Goal: Information Seeking & Learning: Learn about a topic

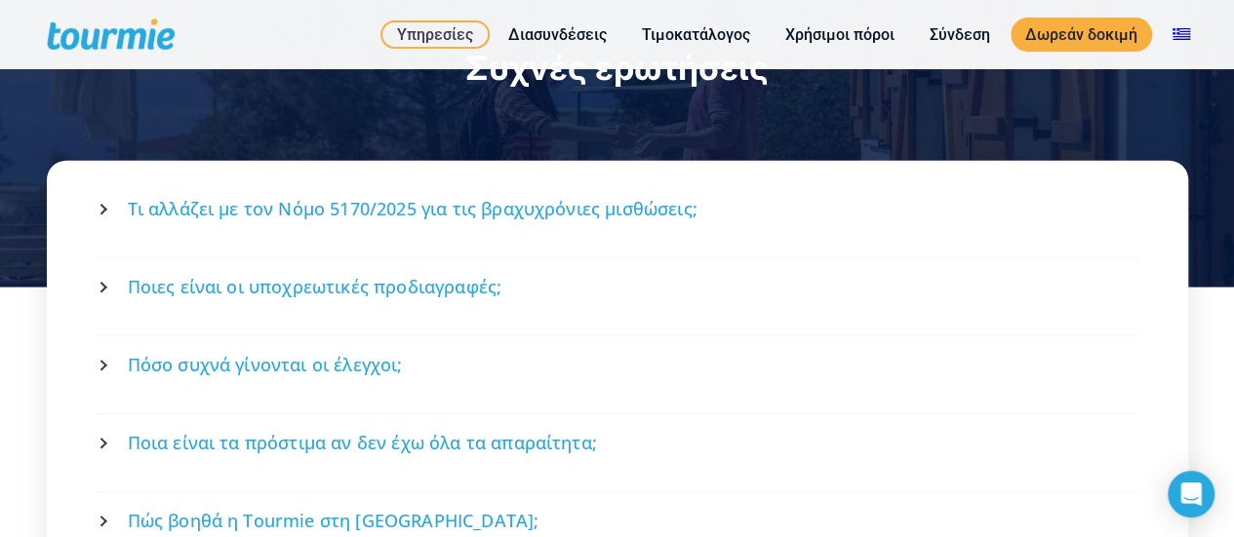
scroll to position [2610, 0]
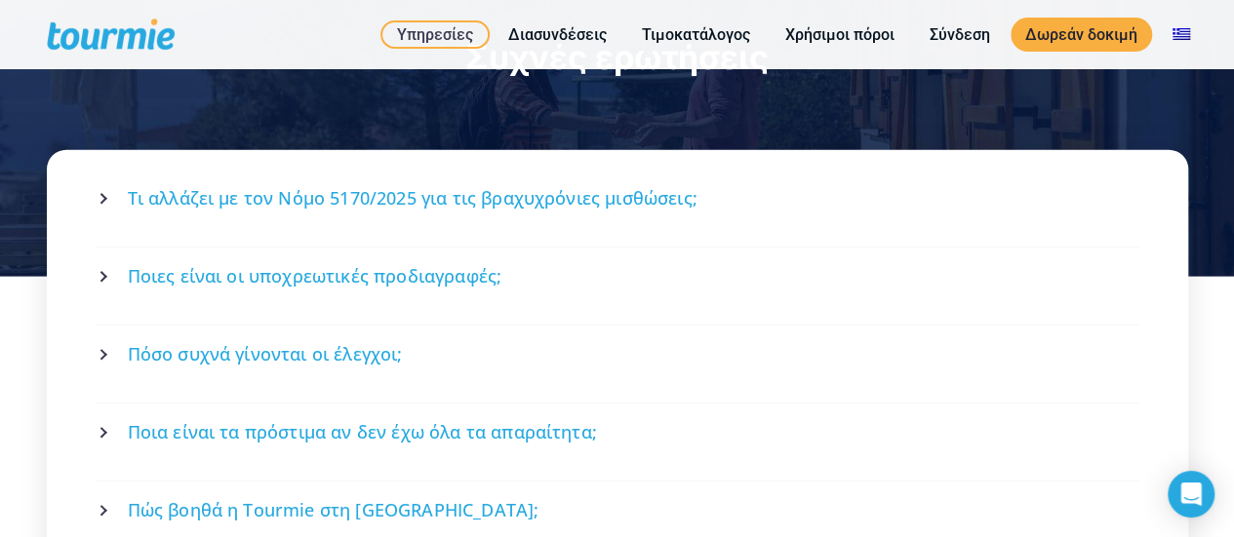
click at [474, 264] on span "Ποιες είναι οι υποχρεωτικές προδιαγραφές;" at bounding box center [315, 276] width 375 height 24
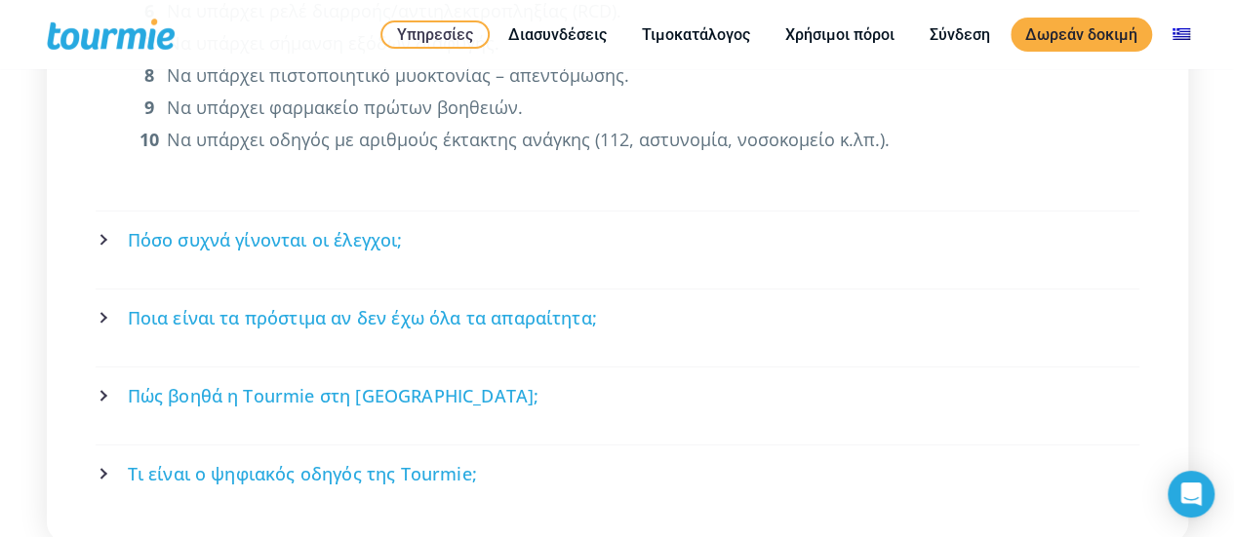
scroll to position [3195, 0]
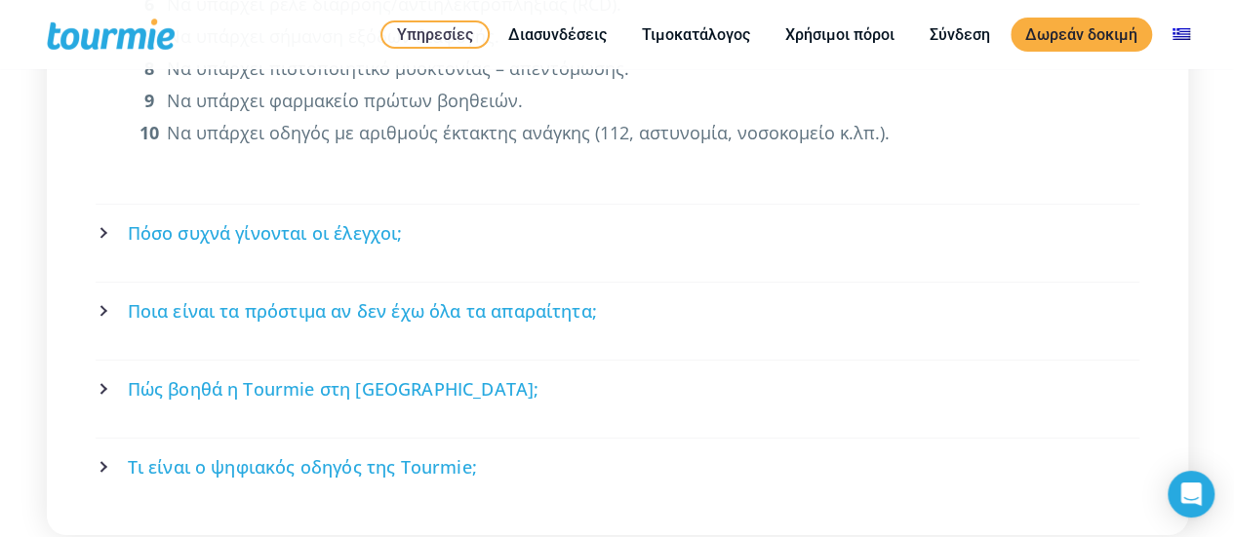
click at [353, 221] on span "Πόσο συχνά γίνονται οι έλεγχοι;" at bounding box center [265, 233] width 275 height 24
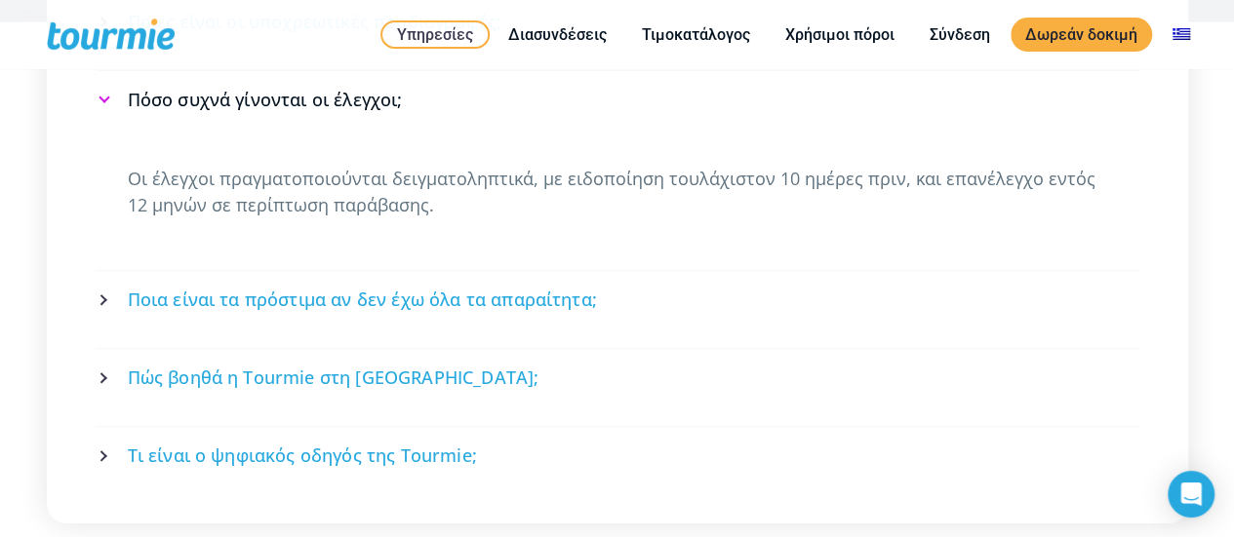
scroll to position [2823, 0]
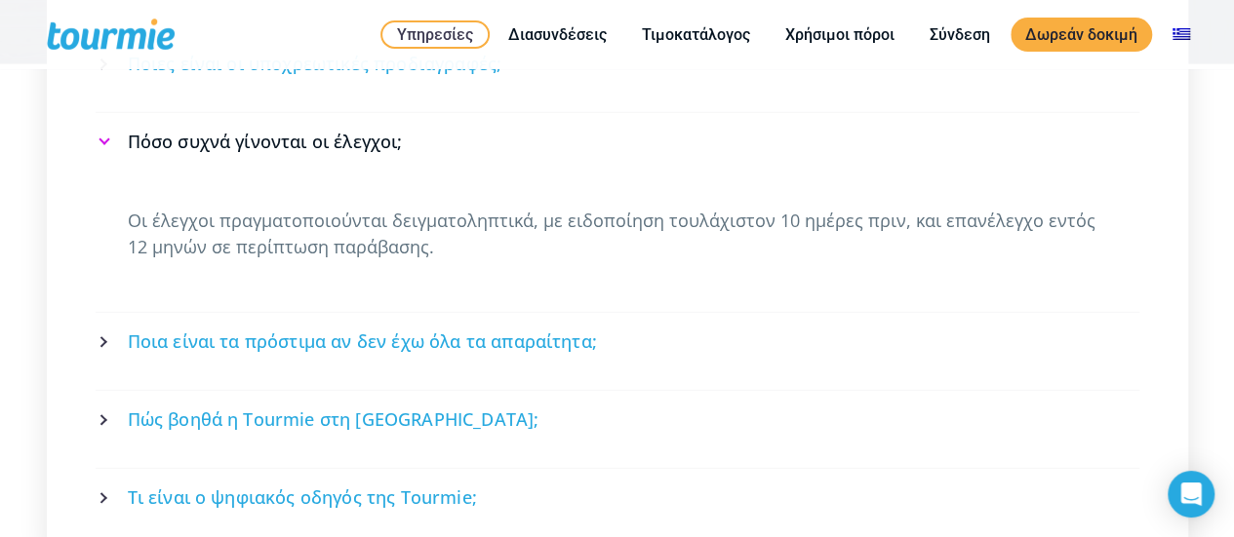
click at [517, 330] on span "Ποια είναι τα πρόστιμα αν δεν έχω όλα τα απαραίτητα;" at bounding box center [362, 342] width 469 height 24
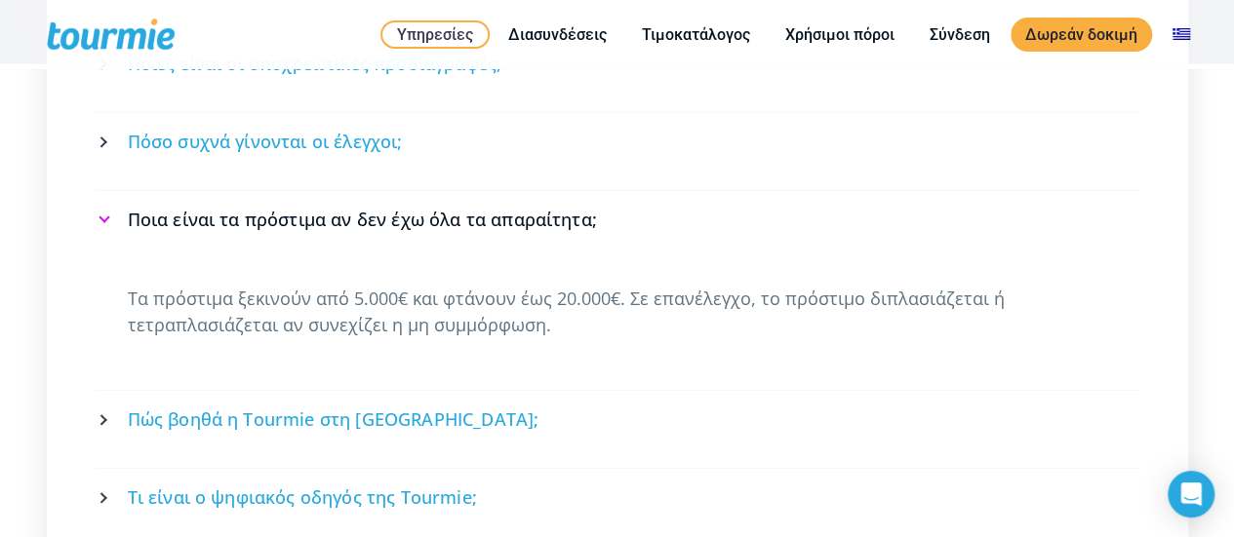
click at [431, 408] on span "Πώς βοηθά η Tourmie στη συμμόρφωση;" at bounding box center [334, 420] width 412 height 24
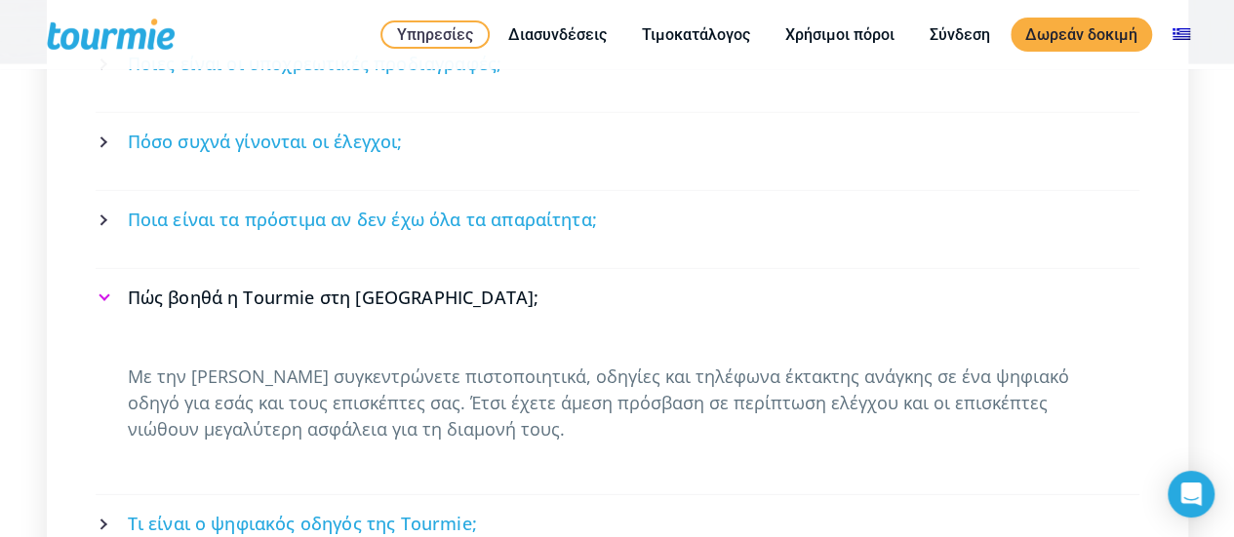
click at [434, 512] on span "Τι είναι ο ψηφιακός οδηγός της Tourmie;" at bounding box center [302, 524] width 349 height 24
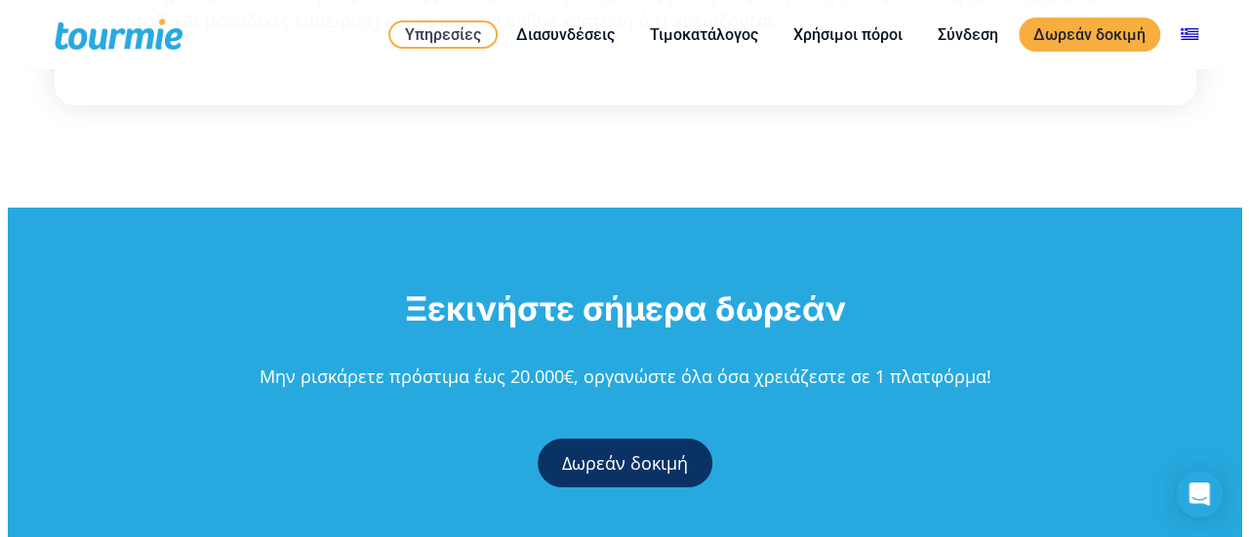
scroll to position [3474, 0]
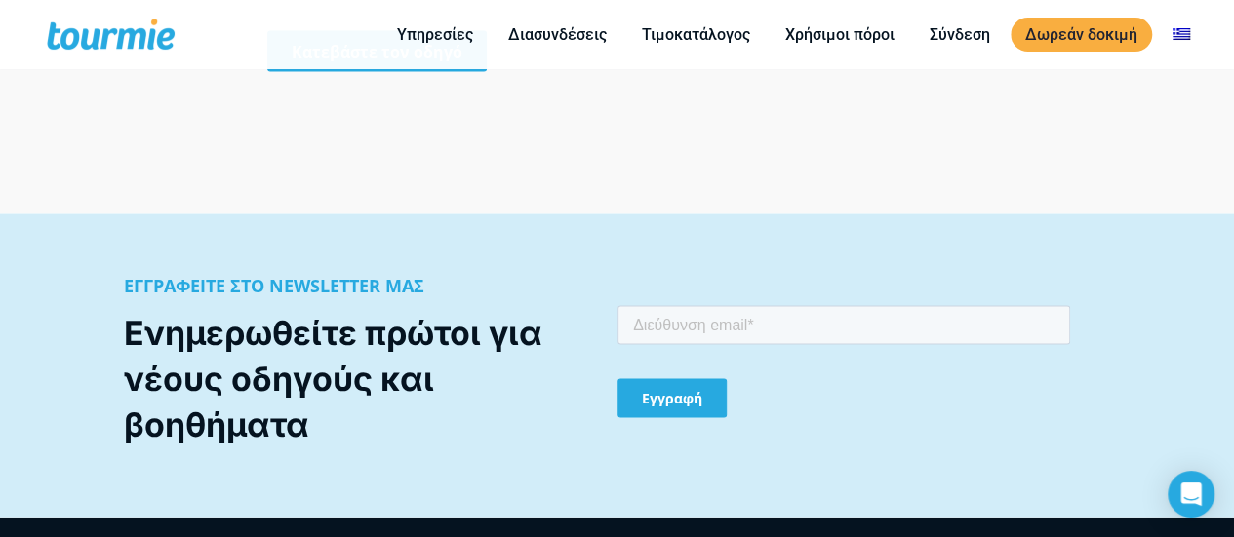
scroll to position [1806, 0]
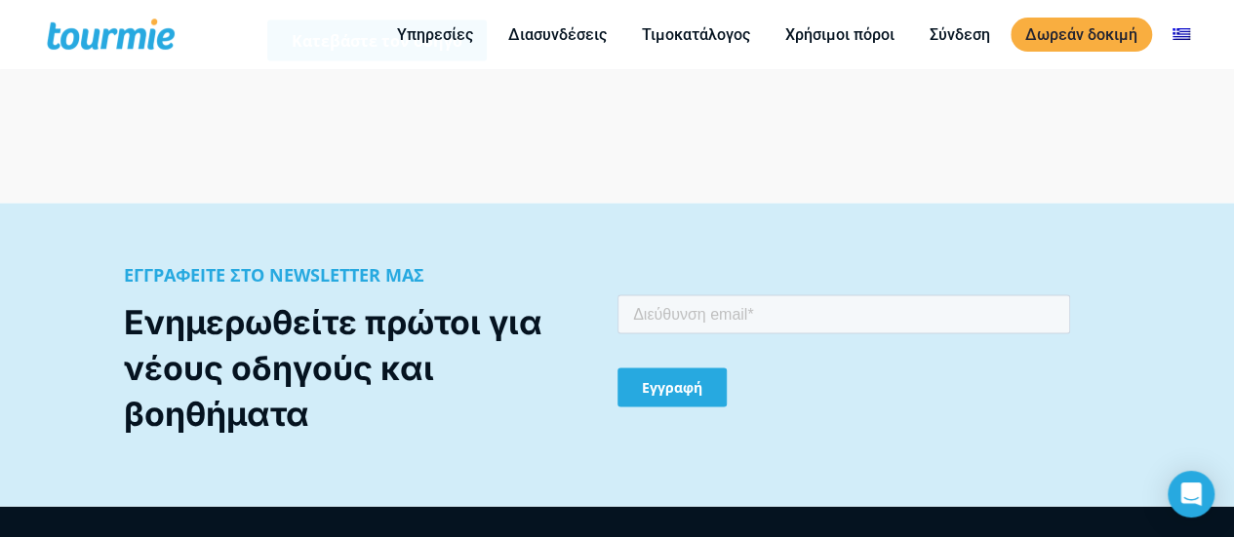
drag, startPoint x: 1242, startPoint y: 417, endPoint x: 724, endPoint y: 131, distance: 592.0
click at [697, 26] on link "Τιμοκατάλογος" at bounding box center [696, 34] width 138 height 24
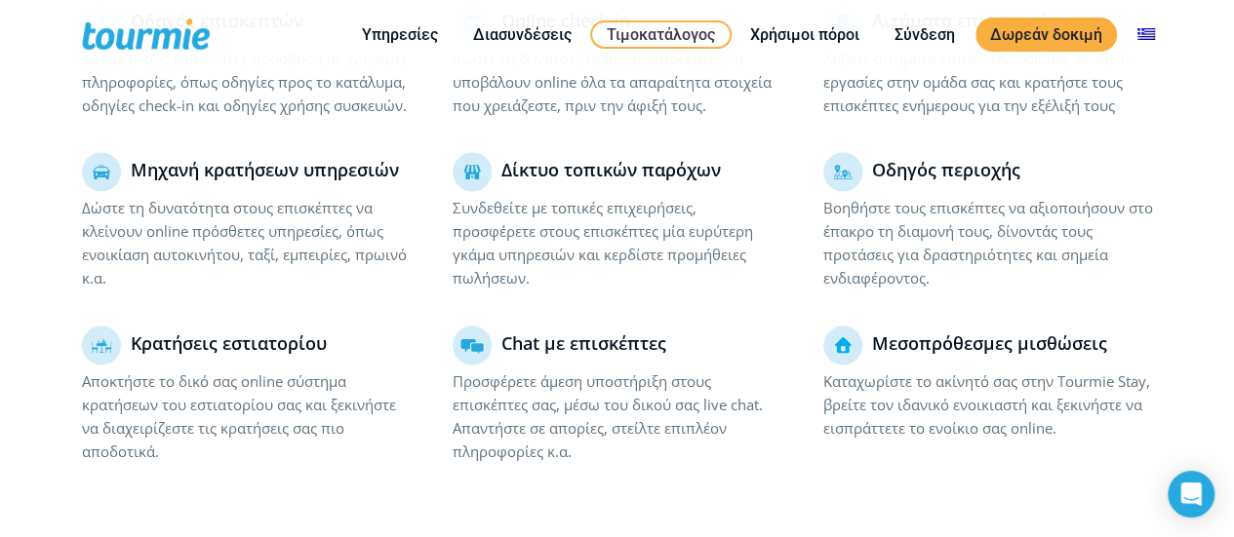
scroll to position [1397, 0]
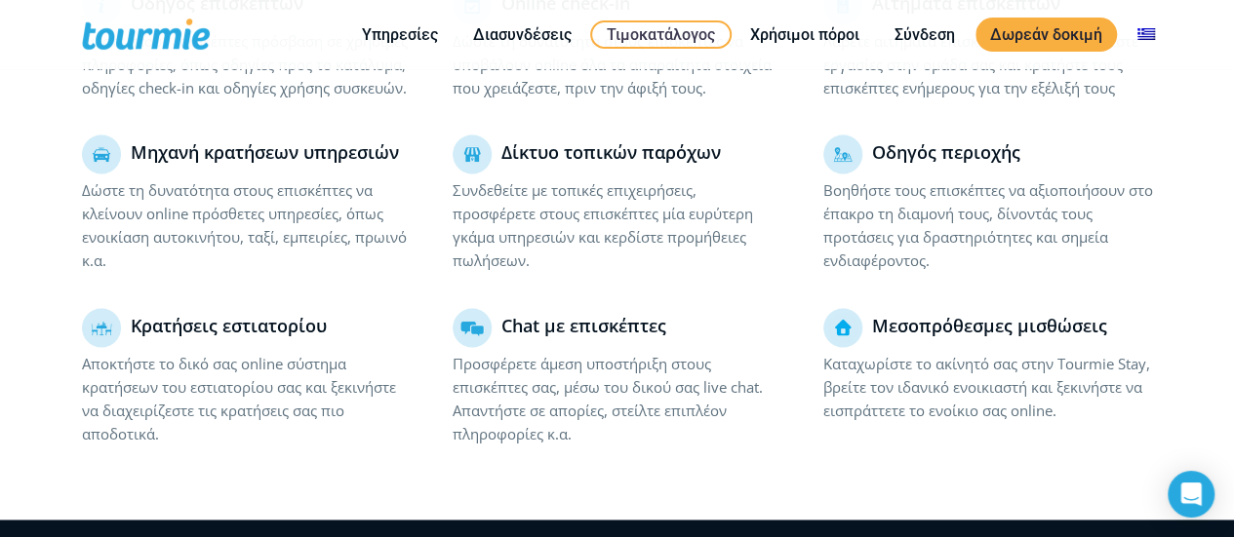
drag, startPoint x: 1243, startPoint y: 198, endPoint x: 1194, endPoint y: 66, distance: 140.4
click at [1194, 66] on div "Primary Menu Close Υπηρεσίες Για ξενοδοχεία Online check-in Οδηγός επισκεπτών Ψ…" at bounding box center [617, 34] width 1234 height 69
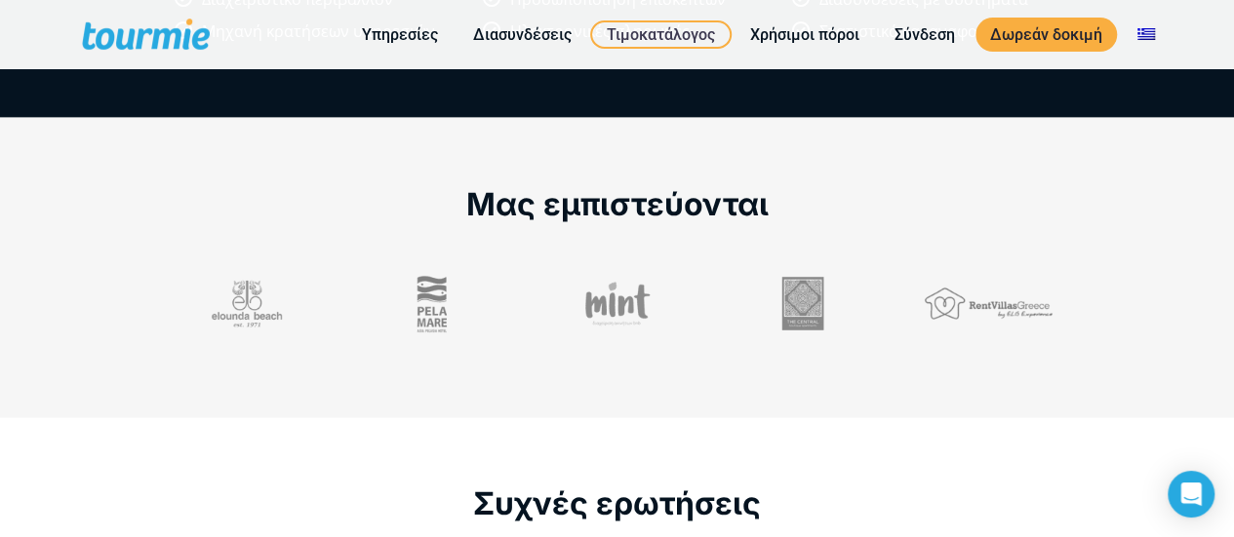
scroll to position [2137, 0]
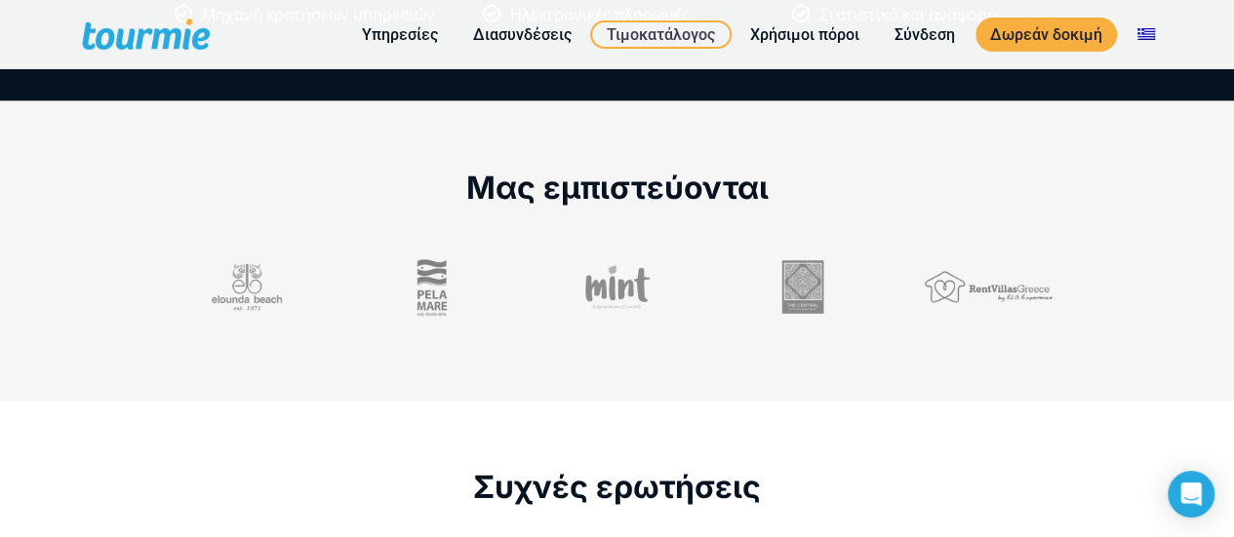
drag, startPoint x: 1248, startPoint y: 307, endPoint x: 1194, endPoint y: 348, distance: 67.5
click at [1194, 348] on section "Μας εμπιστεύονται" at bounding box center [617, 250] width 1234 height 299
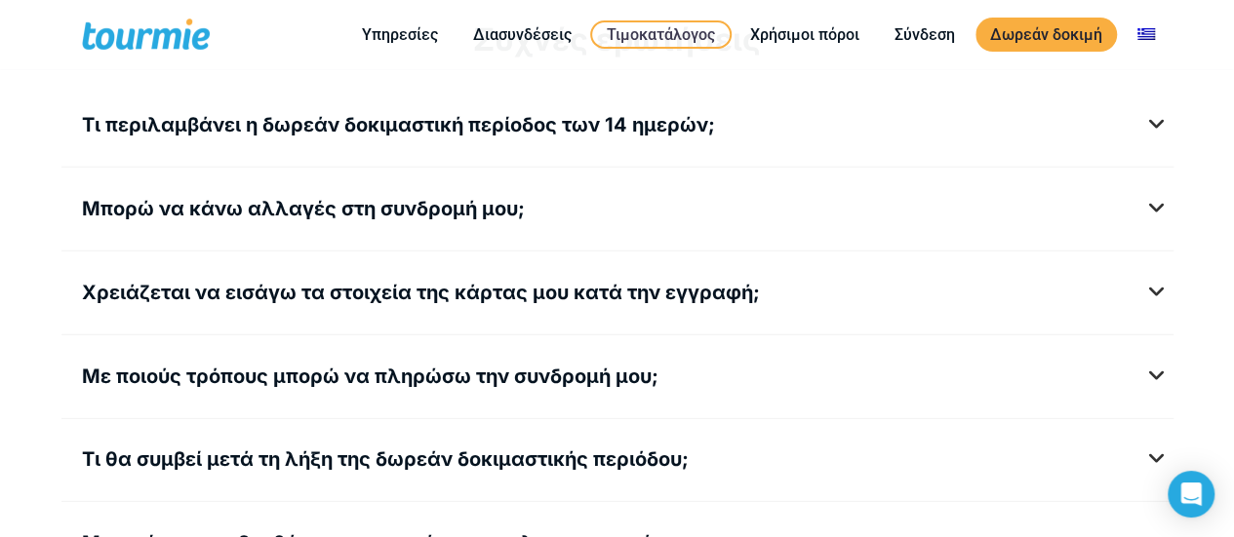
scroll to position [2579, 0]
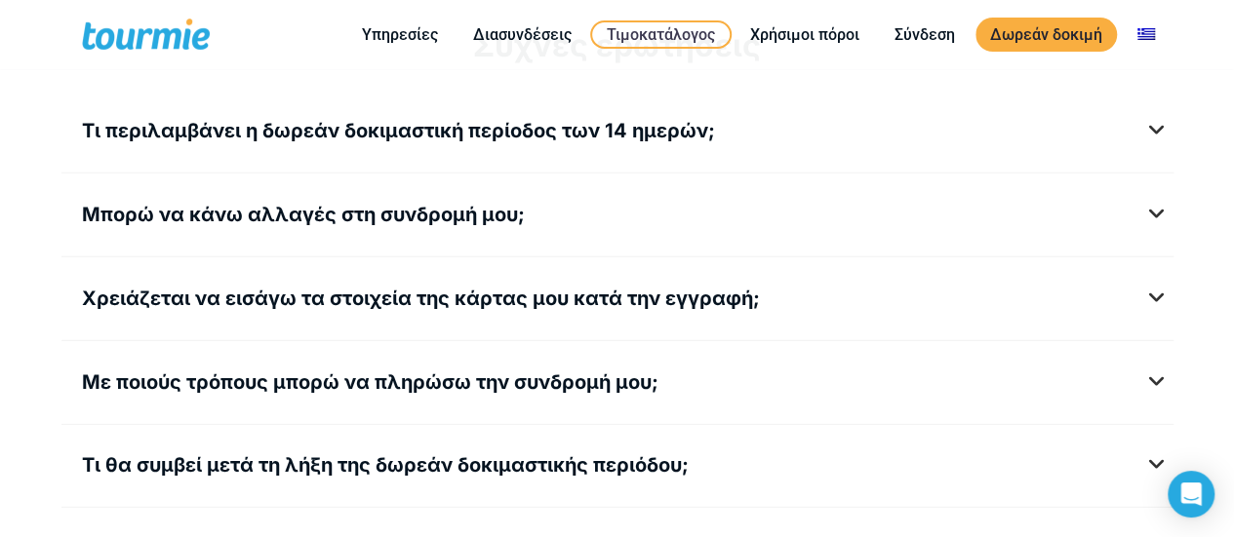
click at [1153, 124] on h5 "Τι περιλαμβάνει η δωρεάν δοκιμαστική περίοδος των 14 ημερών;" at bounding box center [617, 131] width 1071 height 24
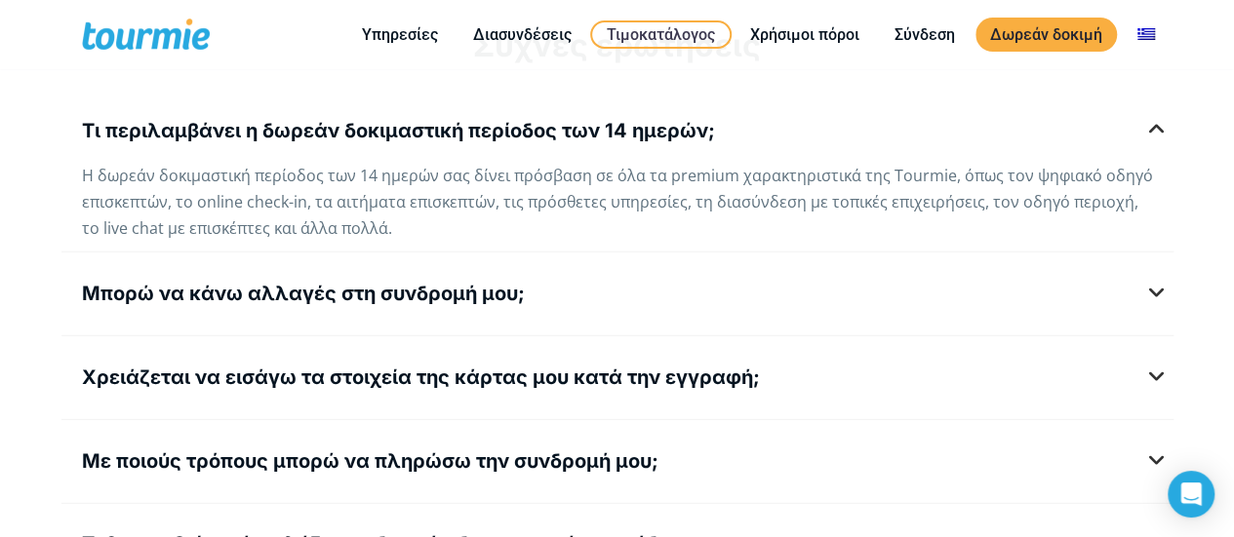
click at [1153, 283] on h5 "Μπορώ να κάνω αλλαγές στη συνδρομή μου;" at bounding box center [617, 294] width 1071 height 24
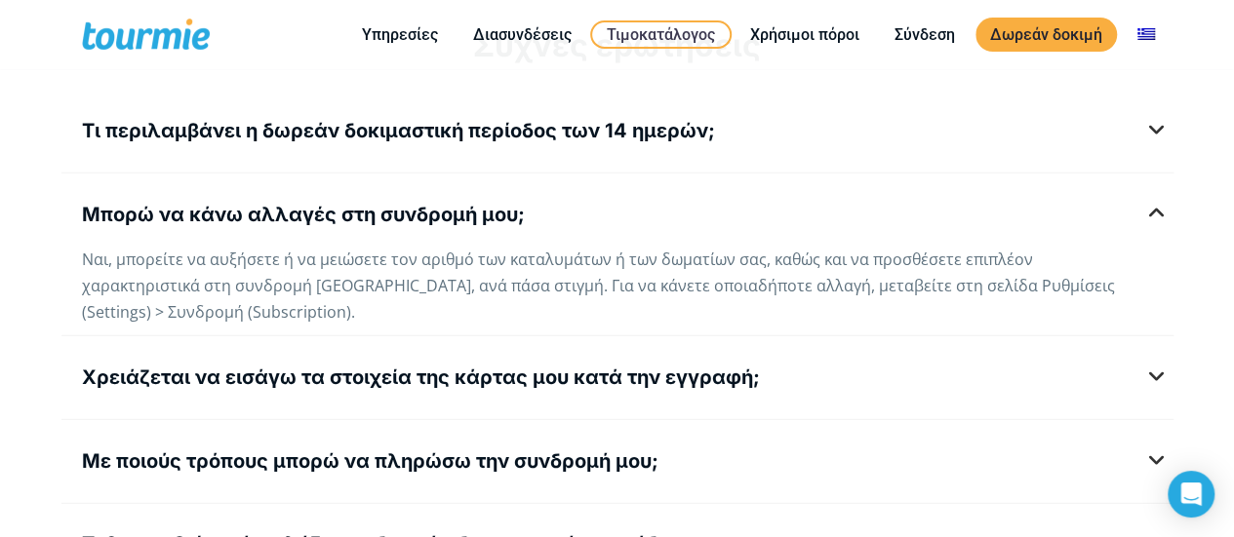
click at [1153, 366] on h5 "Χρειάζεται να εισάγω τα στοιχεία της κάρτας μου κατά την εγγραφή;" at bounding box center [617, 378] width 1071 height 24
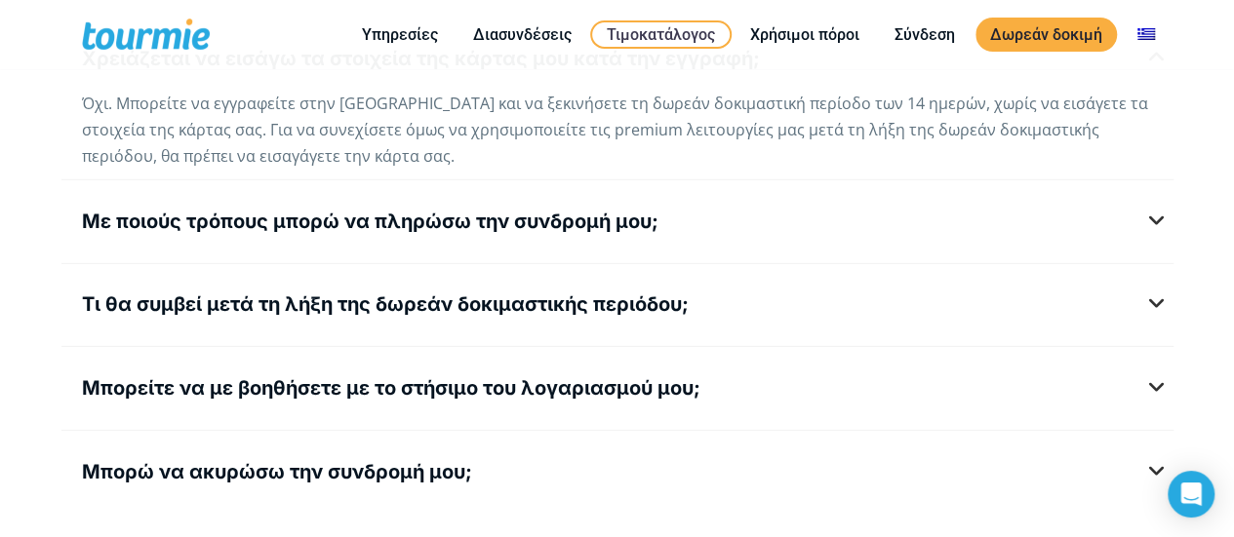
scroll to position [2808, 0]
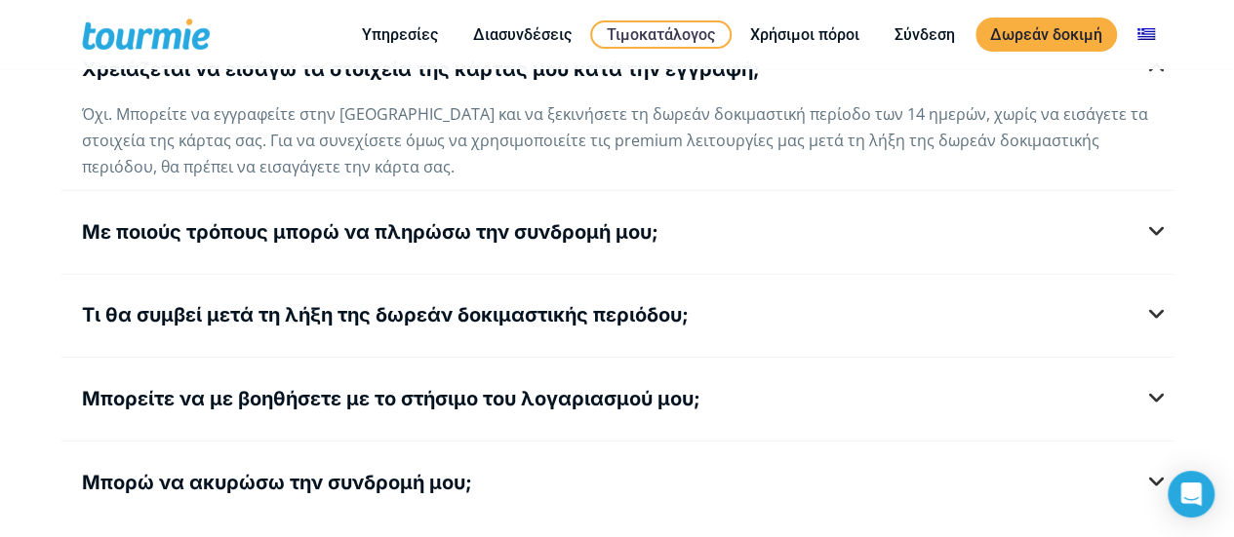
click at [1152, 220] on h5 "Με ποιούς τρόπους μπορώ να πληρώσω την συνδρομή μου;" at bounding box center [617, 232] width 1071 height 24
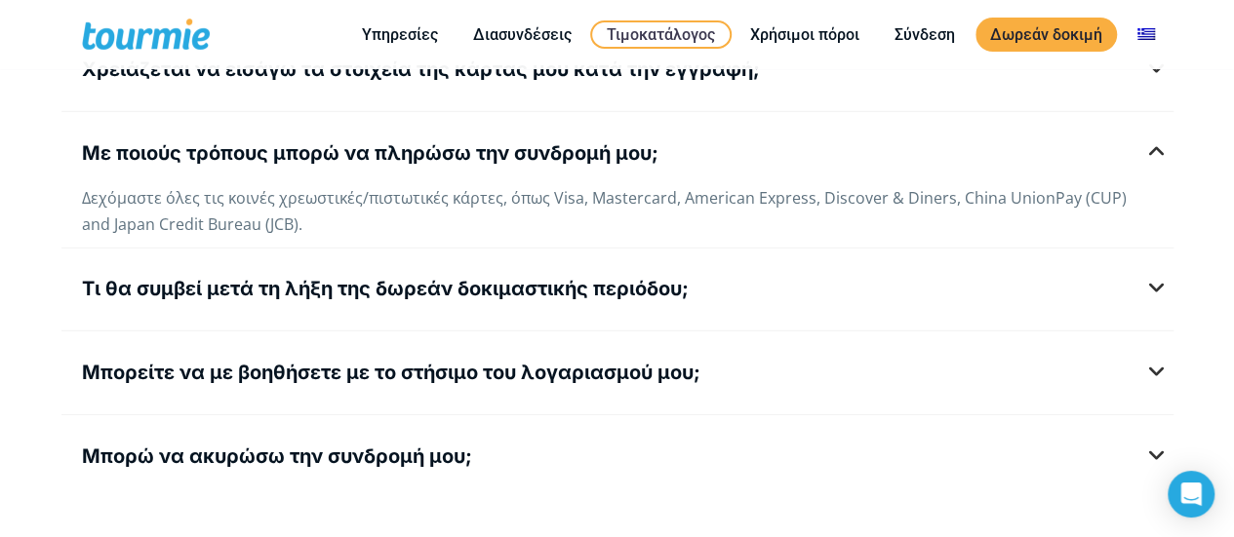
click at [1153, 277] on h5 "Τι θα συμβεί μετά τη λήξη της δωρεάν δοκιμαστικής περιόδου;" at bounding box center [617, 289] width 1071 height 24
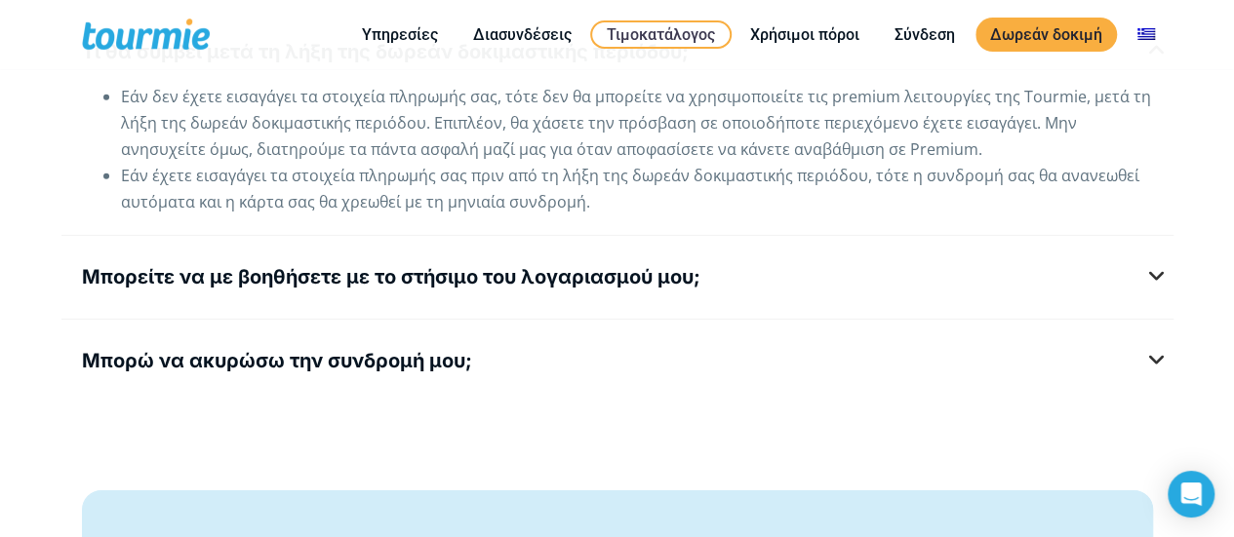
scroll to position [3017, 0]
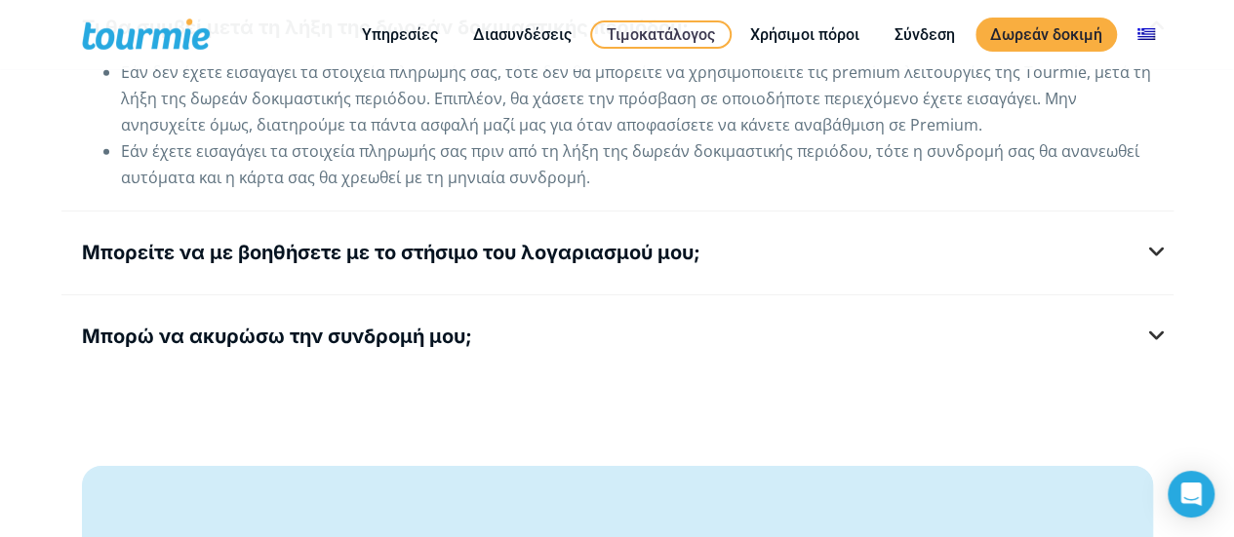
click at [1153, 243] on h5 "Μπορείτε να με βοηθήσετε με το στήσιμο του λογαριασμού μου;" at bounding box center [617, 253] width 1071 height 24
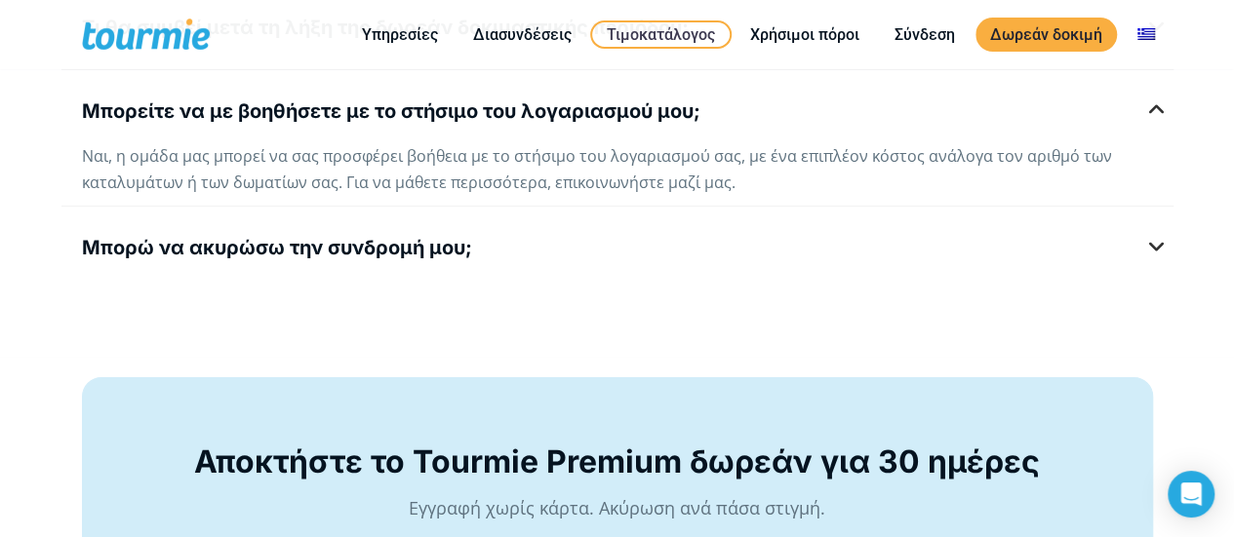
click at [1153, 236] on h5 "Μπορώ να ακυρώσω την συνδρομή μου;" at bounding box center [617, 248] width 1071 height 24
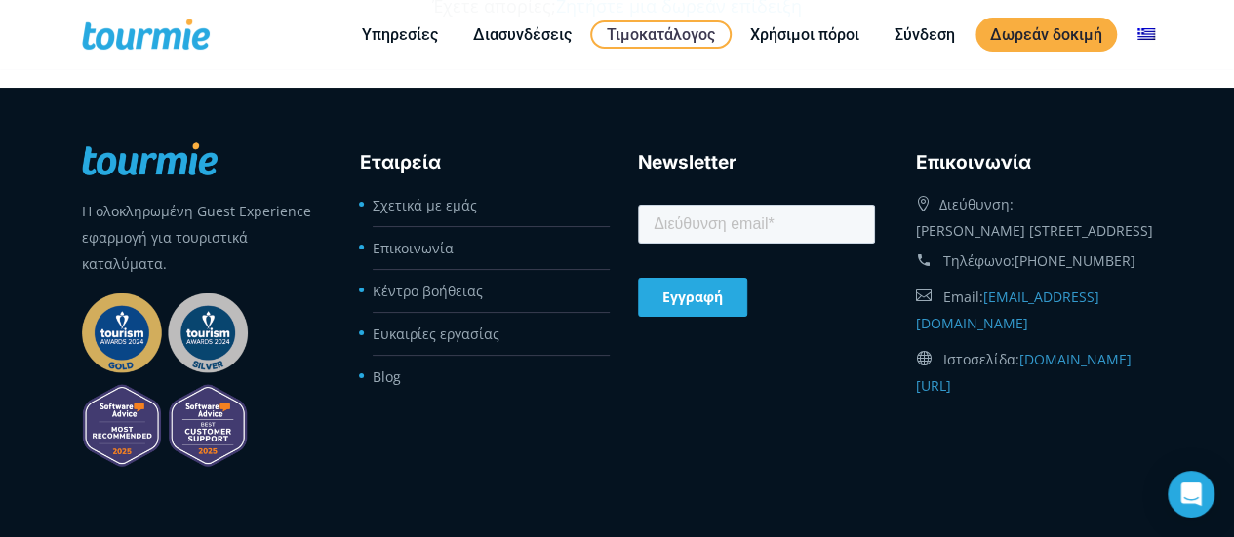
scroll to position [3894, 0]
